Goal: Task Accomplishment & Management: Complete application form

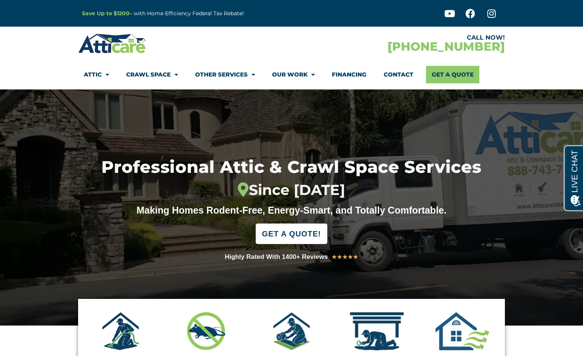
click at [278, 235] on span "GET A QUOTE!" at bounding box center [291, 233] width 59 height 15
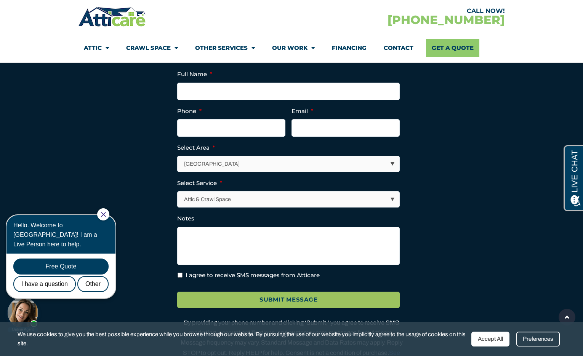
scroll to position [2142, 0]
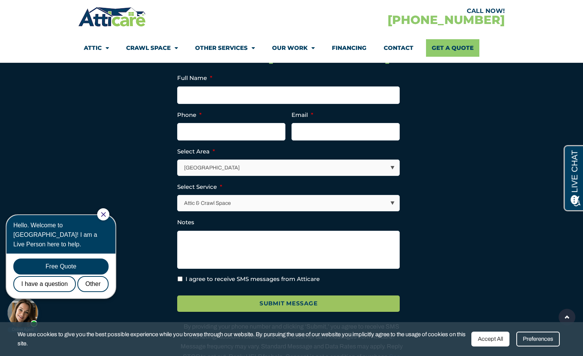
click at [263, 176] on select "[GEOGRAPHIC_DATA] [GEOGRAPHIC_DATA] [US_STATE] / [US_STATE] Area Other Areas" at bounding box center [289, 168] width 222 height 16
select select "[US_STATE] / [US_STATE][GEOGRAPHIC_DATA]"
click at [178, 176] on select "[GEOGRAPHIC_DATA] [GEOGRAPHIC_DATA] [US_STATE] / [US_STATE] Area Other Areas" at bounding box center [289, 168] width 222 height 16
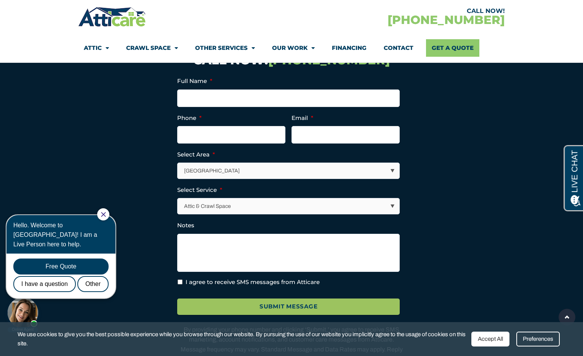
scroll to position [2138, 0]
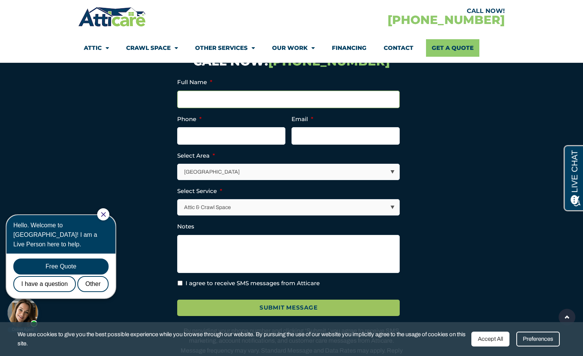
click at [234, 108] on input "Full Name *" at bounding box center [288, 100] width 222 height 18
type input "[PERSON_NAME]"
type input "[PHONE_NUMBER]"
type input "[PERSON_NAME][EMAIL_ADDRESS][PERSON_NAME][DOMAIN_NAME]"
click at [200, 270] on textarea "Notes" at bounding box center [288, 254] width 222 height 38
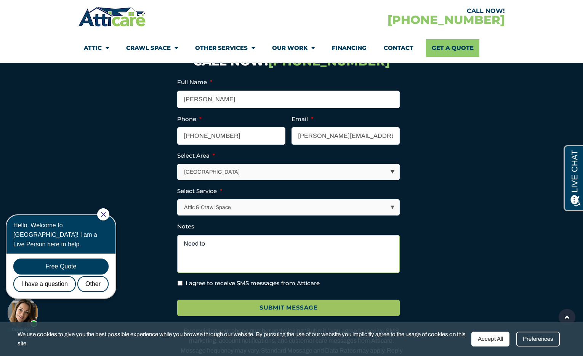
type textarea "Need to"
click at [213, 215] on select "Attic & Crawl Space Insulation Roofing Solar Energy Other Services" at bounding box center [289, 208] width 222 height 16
select select "Insulation"
click at [178, 215] on select "Attic & Crawl Space Insulation Roofing Solar Energy Other Services" at bounding box center [289, 208] width 222 height 16
click at [214, 265] on textarea "Need to" at bounding box center [288, 254] width 222 height 38
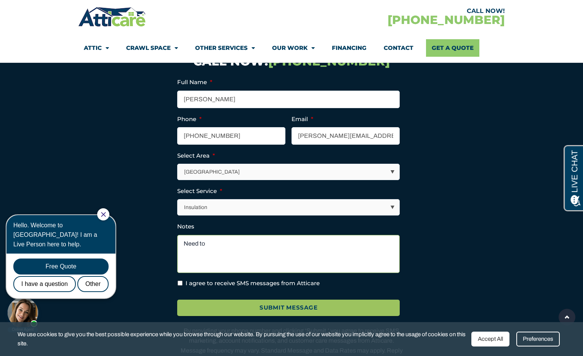
type textarea "T"
click at [261, 262] on textarea "My son's bedroom abutts our attic" at bounding box center [288, 254] width 222 height 38
click at [238, 262] on textarea "My son's bedroom abuts our walk in [GEOGRAPHIC_DATA]" at bounding box center [288, 254] width 222 height 38
click at [316, 270] on textarea "My son's bedroom is next to our walk in [GEOGRAPHIC_DATA]" at bounding box center [288, 254] width 222 height 38
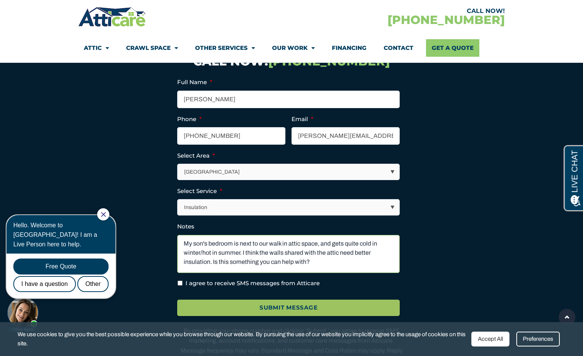
type textarea "My son's bedroom is next to our walk in attic space, and gets quite cold in win…"
click at [180, 286] on input "I agree to receive SMS messages from Atticare" at bounding box center [179, 283] width 5 height 5
checkbox input "true"
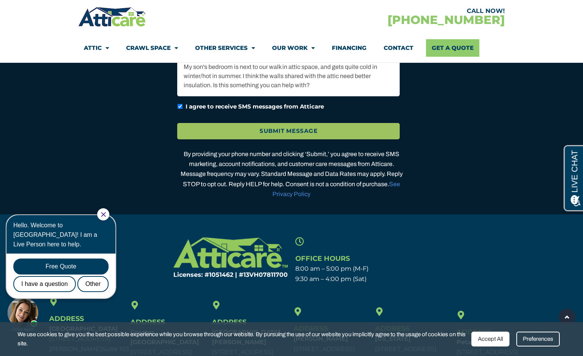
scroll to position [2292, 0]
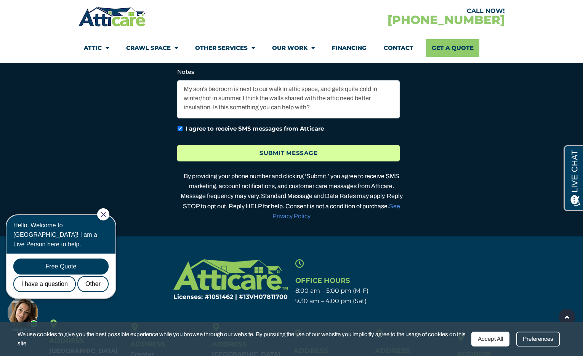
click at [288, 161] on input "Submit Message" at bounding box center [288, 153] width 222 height 16
